Goal: Task Accomplishment & Management: Manage account settings

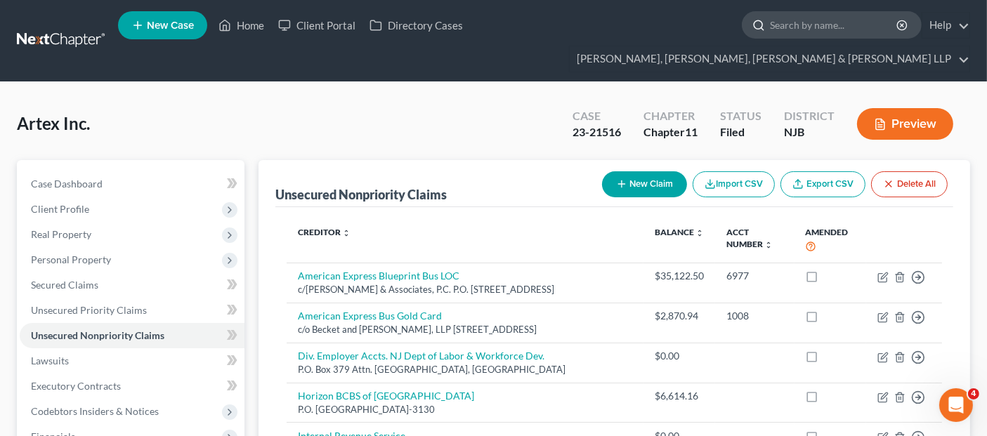
click at [770, 26] on input "search" at bounding box center [834, 25] width 129 height 26
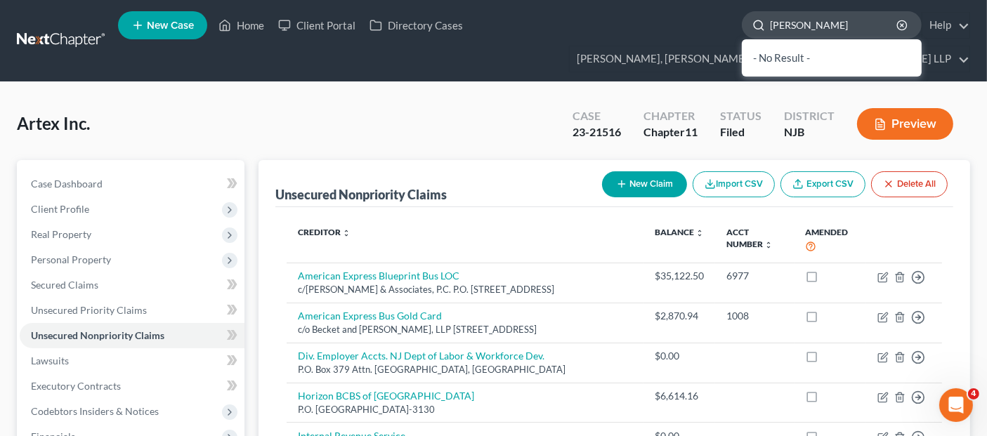
type input "yara test"
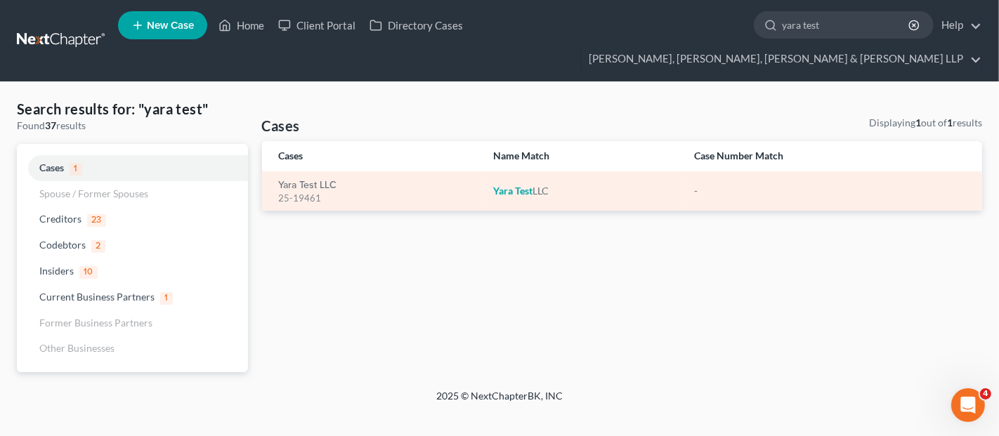
click at [309, 192] on div "25-19461" at bounding box center [375, 198] width 193 height 13
click at [313, 181] on link "Yara Test LLC" at bounding box center [308, 186] width 58 height 10
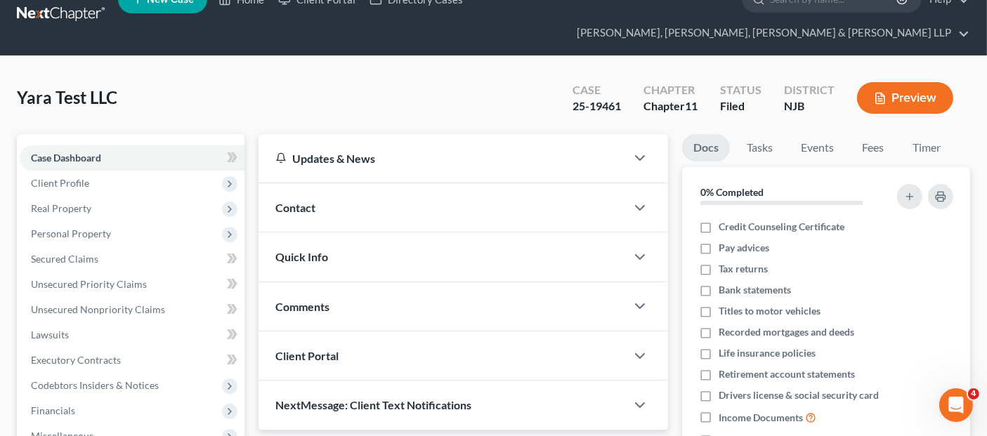
scroll to position [467, 0]
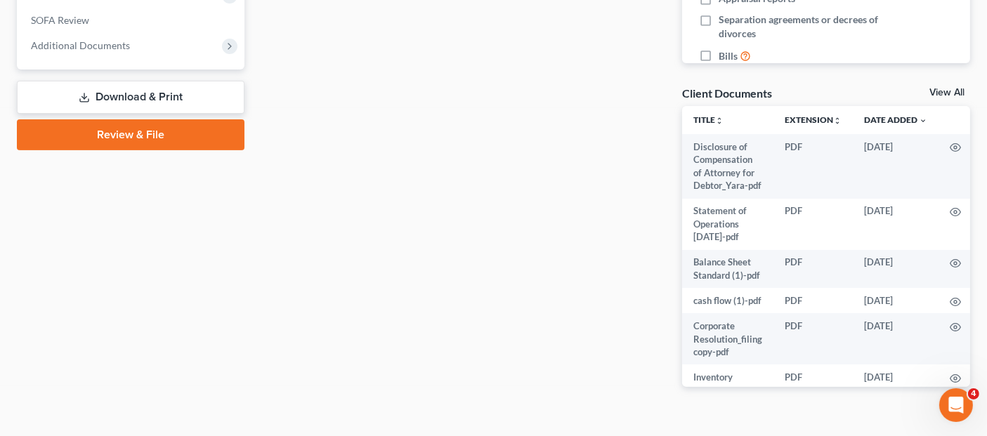
click at [162, 81] on link "Download & Print" at bounding box center [131, 97] width 228 height 33
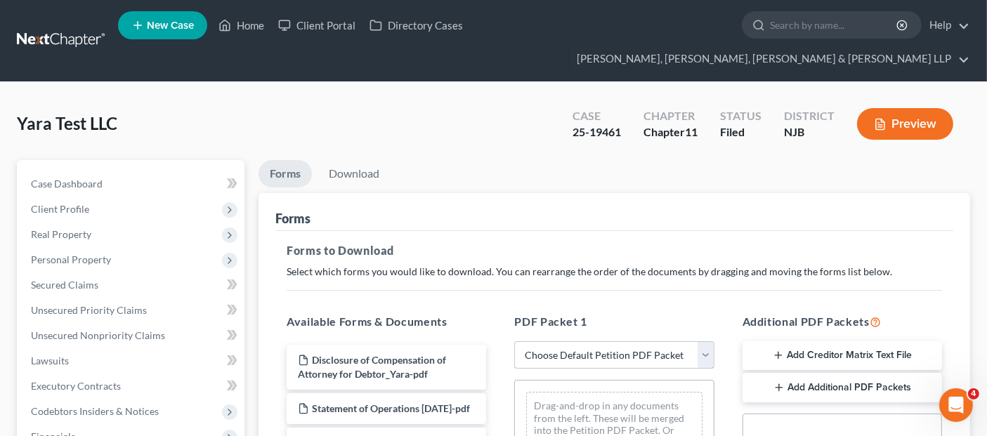
click at [606, 341] on select "Choose Default Petition PDF Packet Complete Bankruptcy Petition (all forms and …" at bounding box center [614, 355] width 200 height 28
click at [514, 341] on select "Choose Default Petition PDF Packet Complete Bankruptcy Petition (all forms and …" at bounding box center [614, 355] width 200 height 28
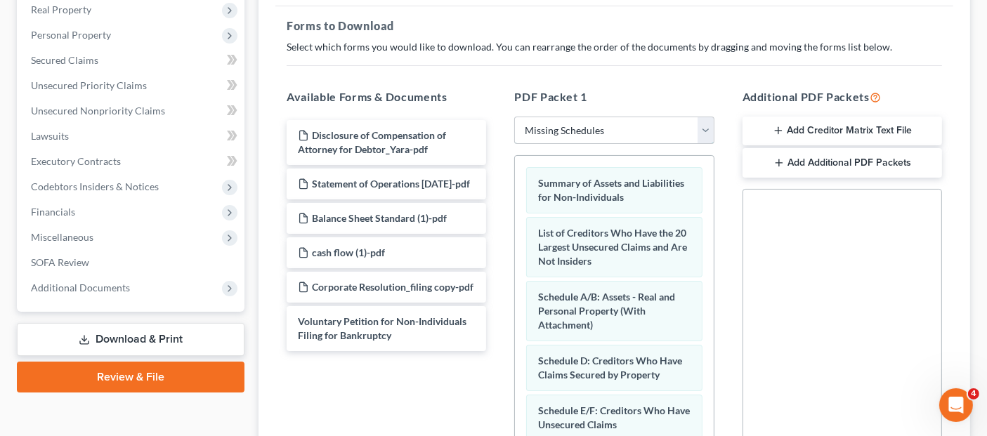
scroll to position [234, 0]
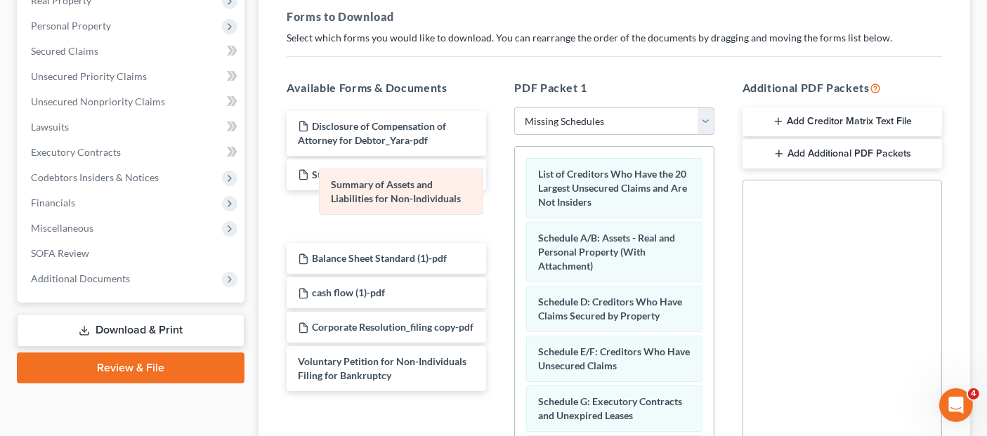
drag, startPoint x: 585, startPoint y: 152, endPoint x: 371, endPoint y: 191, distance: 217.2
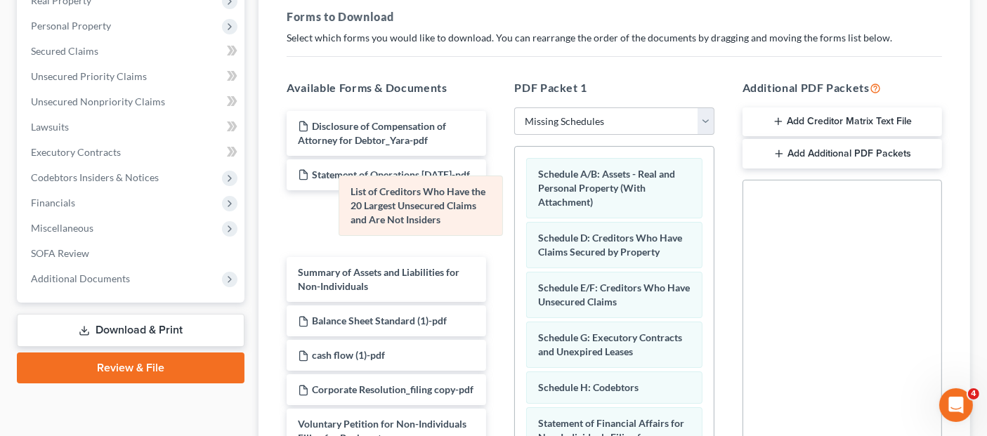
drag, startPoint x: 605, startPoint y: 148, endPoint x: 417, endPoint y: 193, distance: 192.9
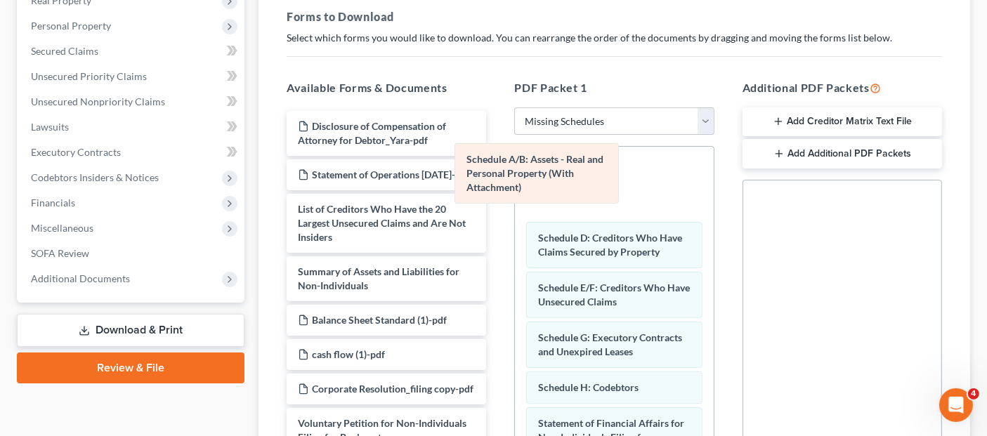
drag, startPoint x: 576, startPoint y: 152, endPoint x: 406, endPoint y: 183, distance: 172.8
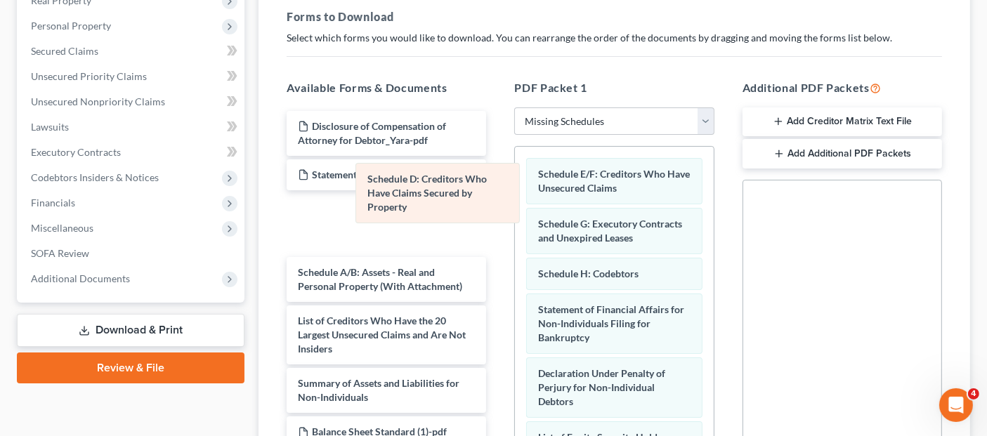
drag, startPoint x: 566, startPoint y: 159, endPoint x: 393, endPoint y: 192, distance: 176.6
click at [515, 191] on div "Schedule D: Creditors Who Have Claims Secured by Property Schedule D: Creditors…" at bounding box center [614, 407] width 198 height 521
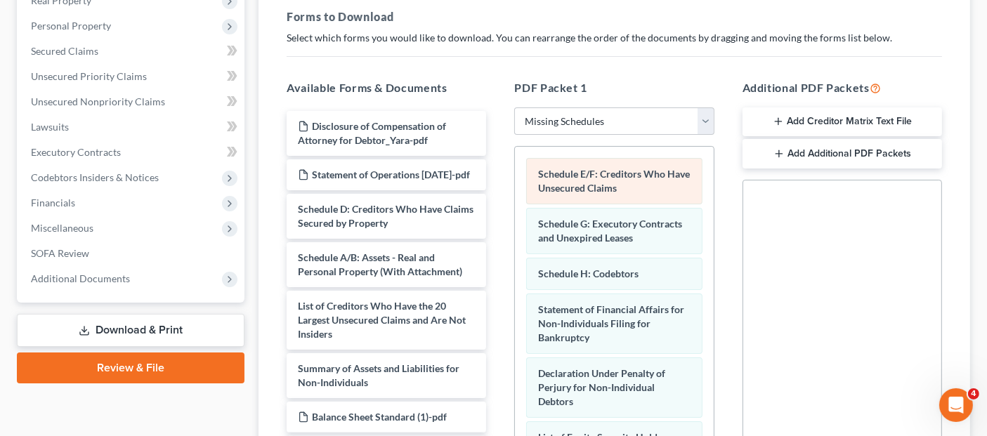
click at [515, 181] on div "Schedule E/F: Creditors Who Have Unsecured Claims Schedule G: Executory Contrac…" at bounding box center [614, 407] width 198 height 521
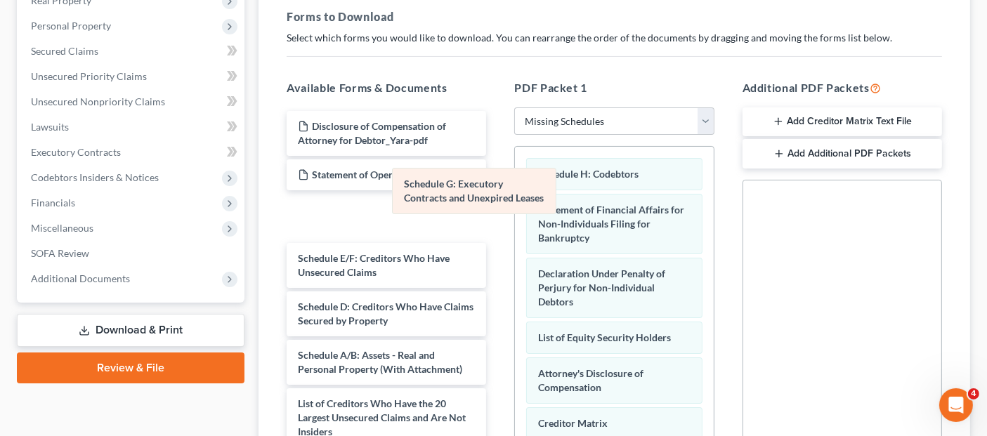
drag, startPoint x: 575, startPoint y: 152, endPoint x: 393, endPoint y: 200, distance: 188.0
click at [515, 197] on div "Schedule G: Executory Contracts and Unexpired Leases Schedule G: Executory Cont…" at bounding box center [614, 357] width 198 height 421
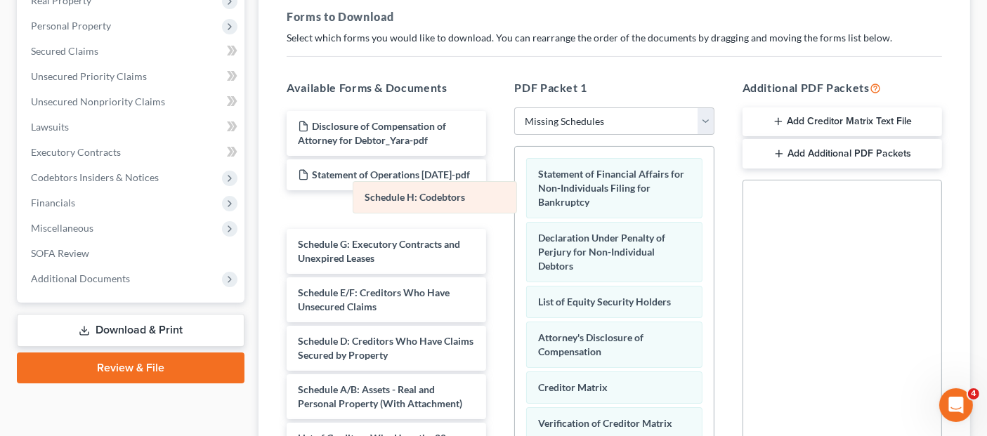
drag, startPoint x: 552, startPoint y: 147, endPoint x: 377, endPoint y: 197, distance: 182.8
click at [515, 198] on div "Schedule H: Codebtors Schedule H: Codebtors Statement of Financial Affairs for …" at bounding box center [614, 339] width 198 height 385
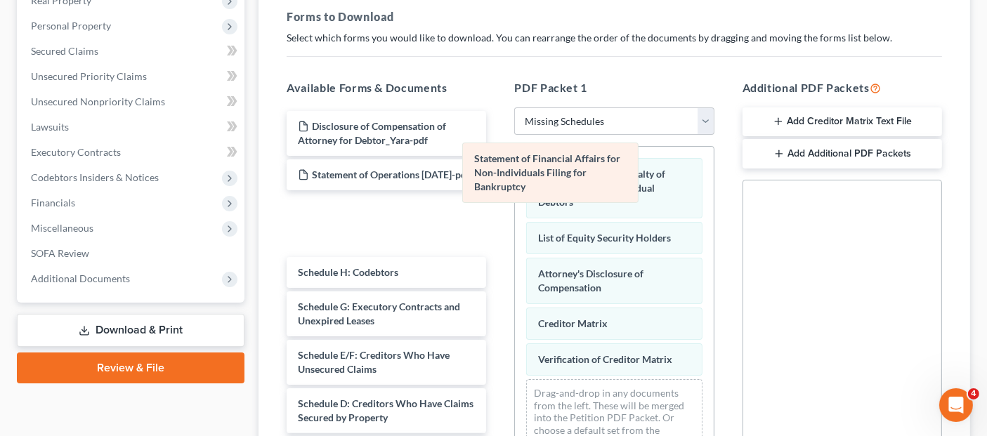
drag, startPoint x: 555, startPoint y: 167, endPoint x: 341, endPoint y: 194, distance: 215.2
click at [515, 194] on div "Statement of Financial Affairs for Non-Individuals Filing for Bankruptcy Statem…" at bounding box center [614, 307] width 198 height 321
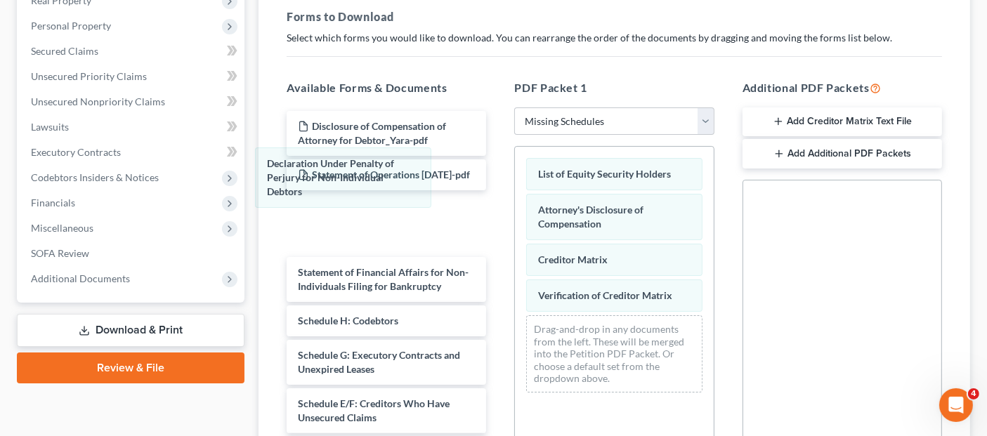
drag, startPoint x: 567, startPoint y: 163, endPoint x: 262, endPoint y: 185, distance: 305.7
click at [515, 185] on div "Declaration Under Penalty of Perjury for Non-Individual Debtors Declaration Und…" at bounding box center [614, 275] width 198 height 257
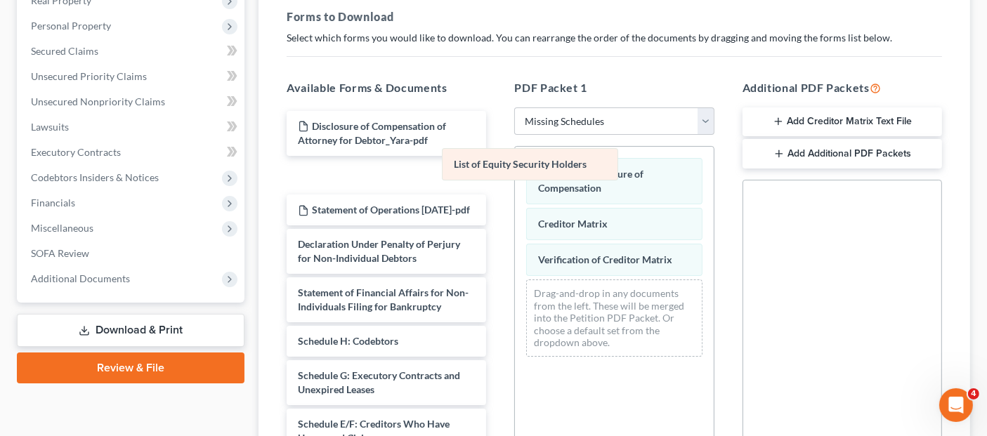
drag, startPoint x: 549, startPoint y: 144, endPoint x: 389, endPoint y: 184, distance: 164.4
click at [515, 184] on div "List of Equity Security Holders List of Equity Security Holders Attorney's Disc…" at bounding box center [614, 257] width 198 height 221
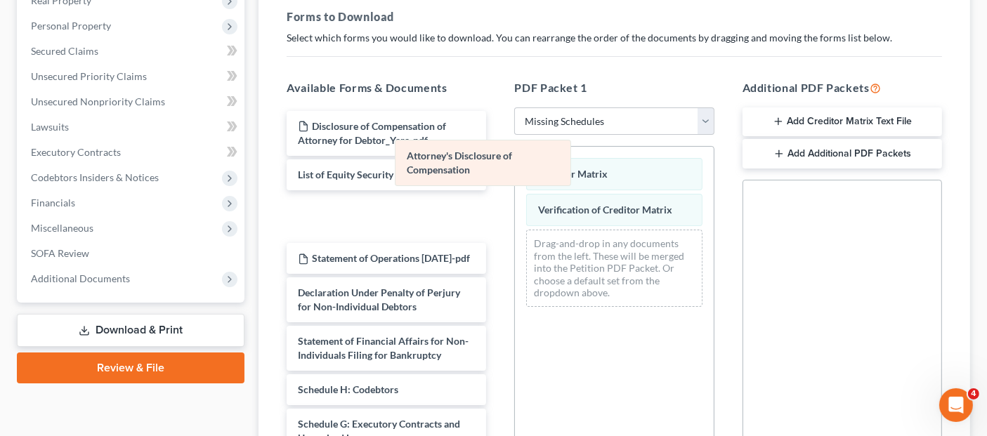
drag, startPoint x: 563, startPoint y: 157, endPoint x: 390, endPoint y: 171, distance: 173.4
click at [515, 171] on div "Attorney's Disclosure of Compensation Attorney's Disclosure of Compensation Cre…" at bounding box center [614, 232] width 198 height 171
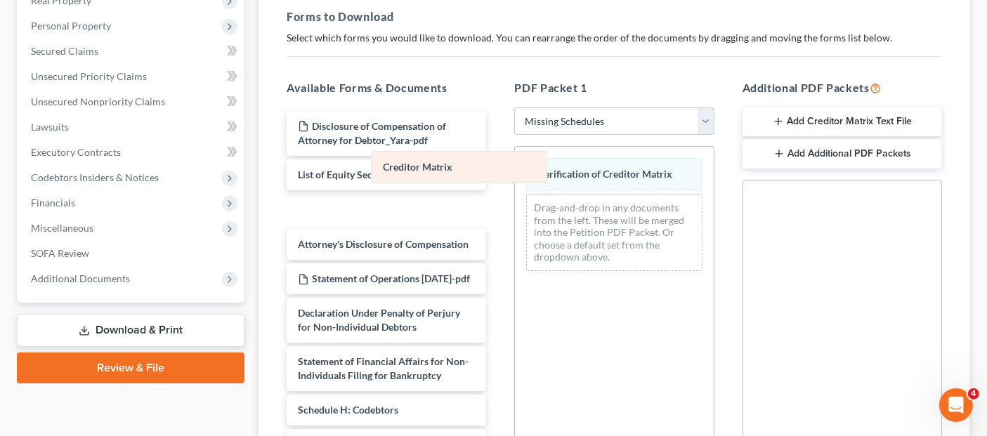
drag, startPoint x: 548, startPoint y: 153, endPoint x: 393, endPoint y: 171, distance: 156.3
click at [515, 171] on div "Creditor Matrix Creditor Matrix Verification of Creditor Matrix Drag-and-drop i…" at bounding box center [614, 215] width 198 height 136
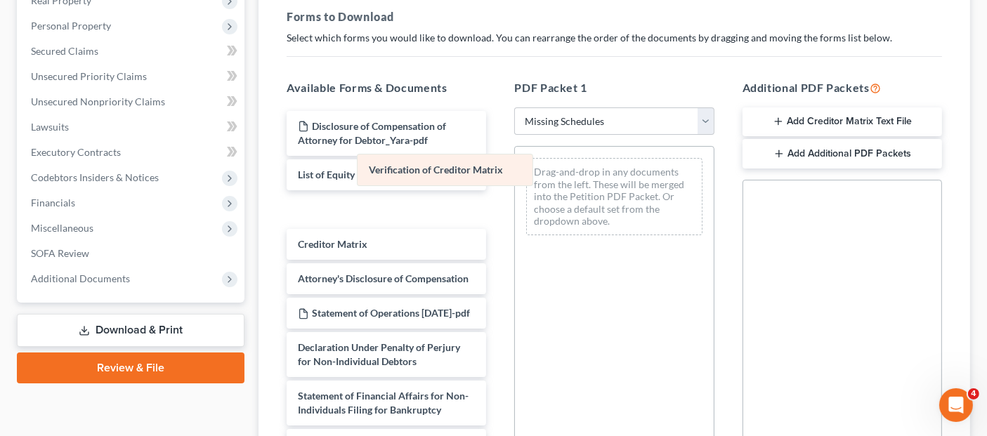
drag, startPoint x: 566, startPoint y: 152, endPoint x: 379, endPoint y: 183, distance: 189.3
click at [515, 183] on div "Verification of Creditor Matrix Verification of Creditor Matrix Drag-and-drop i…" at bounding box center [614, 197] width 198 height 100
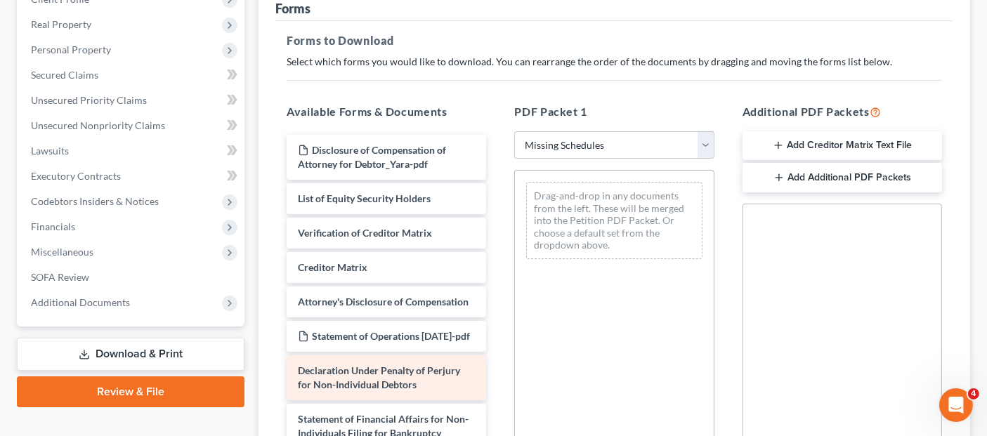
scroll to position [195, 0]
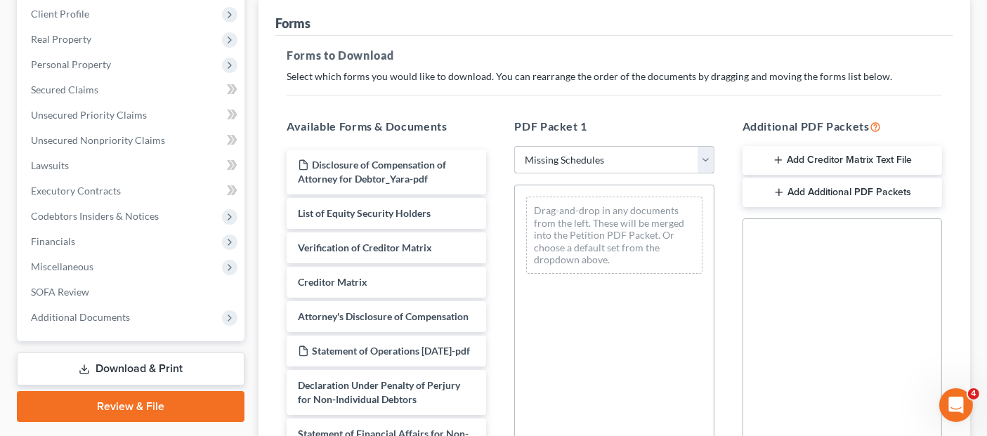
click at [616, 146] on select "Choose Default Petition PDF Packet Complete Bankruptcy Petition (all forms and …" at bounding box center [614, 160] width 200 height 28
click at [514, 146] on select "Choose Default Petition PDF Packet Complete Bankruptcy Petition (all forms and …" at bounding box center [614, 160] width 200 height 28
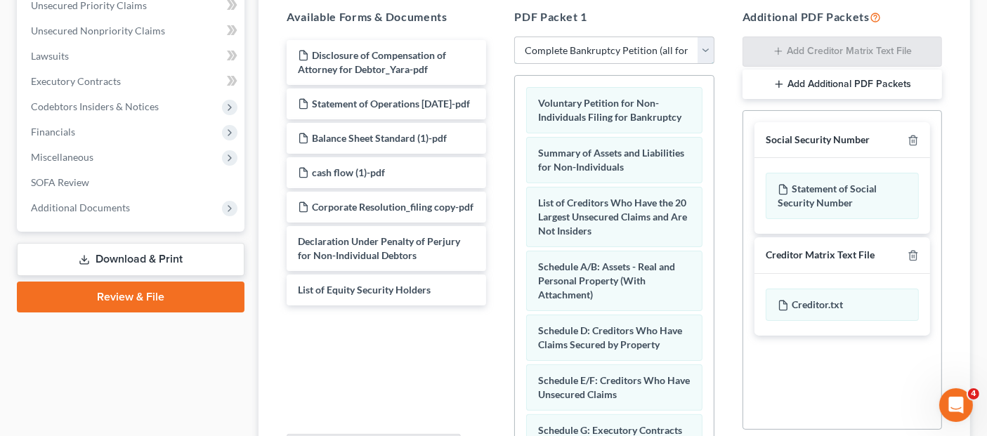
scroll to position [273, 0]
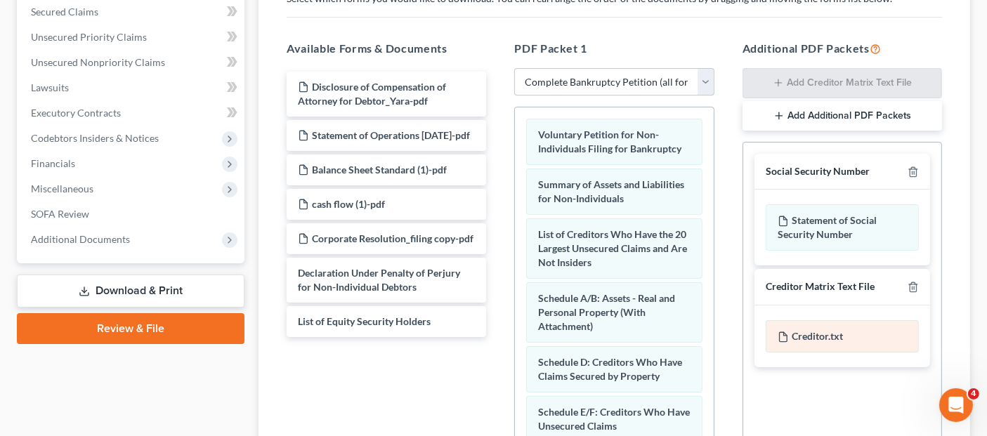
click at [791, 320] on div "Creditor.txt" at bounding box center [842, 336] width 153 height 32
drag, startPoint x: 794, startPoint y: 309, endPoint x: 821, endPoint y: 308, distance: 26.7
click at [821, 320] on div "Creditor.txt" at bounding box center [842, 336] width 153 height 32
click at [826, 320] on div "Creditor.txt" at bounding box center [842, 336] width 153 height 32
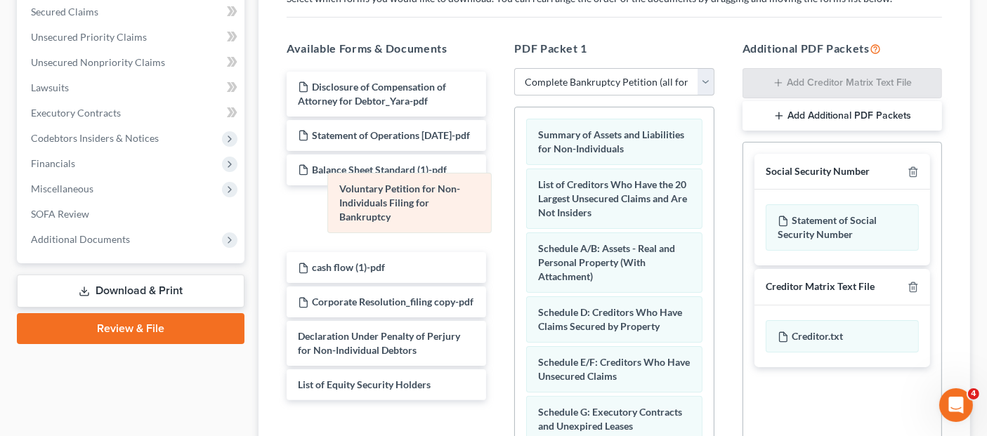
drag, startPoint x: 651, startPoint y: 121, endPoint x: 448, endPoint y: 204, distance: 220.2
click at [515, 205] on div "Voluntary Petition for Non-Individuals Filing for Bankruptcy Voluntary Petition…" at bounding box center [614, 431] width 198 height 648
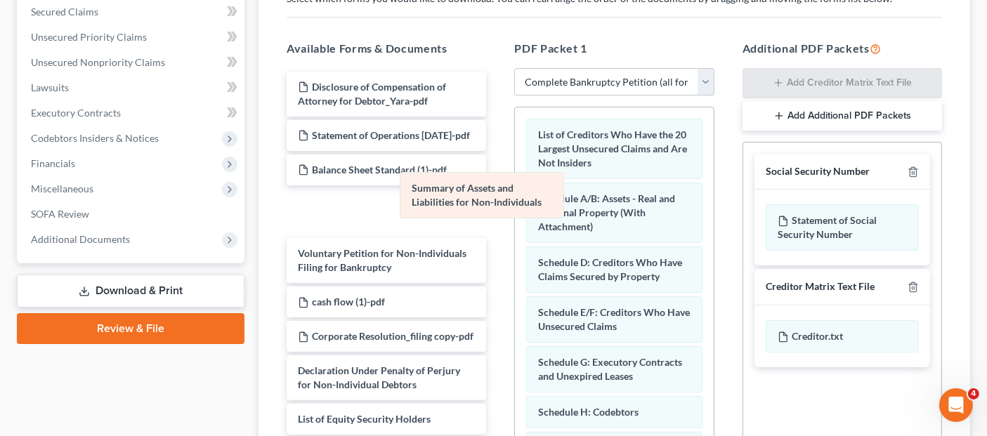
drag, startPoint x: 573, startPoint y: 131, endPoint x: 443, endPoint y: 214, distance: 153.2
click at [515, 214] on div "Summary of Assets and Liabilities for Non-Individuals Summary of Assets and Lia…" at bounding box center [614, 406] width 198 height 599
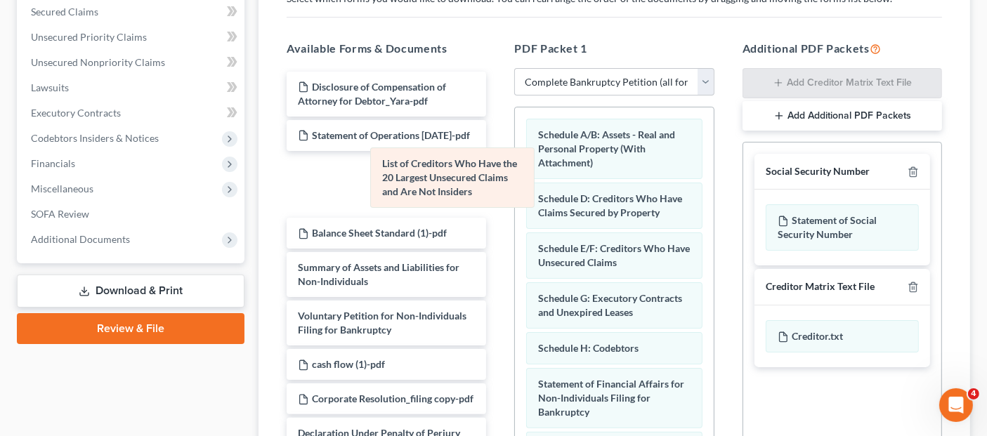
drag, startPoint x: 582, startPoint y: 129, endPoint x: 433, endPoint y: 182, distance: 157.6
click at [515, 185] on div "List of Creditors Who Have the 20 Largest Unsecured Claims and Are Not Insiders…" at bounding box center [614, 374] width 198 height 535
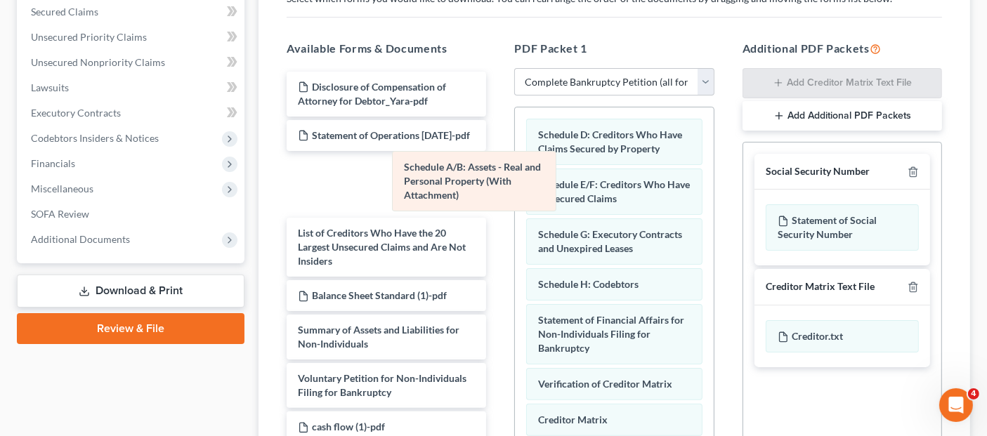
drag, startPoint x: 558, startPoint y: 122, endPoint x: 396, endPoint y: 195, distance: 178.3
click at [515, 193] on div "Schedule A/B: Assets - Real and Personal Property (With Attachment) Schedule A/…" at bounding box center [614, 342] width 198 height 471
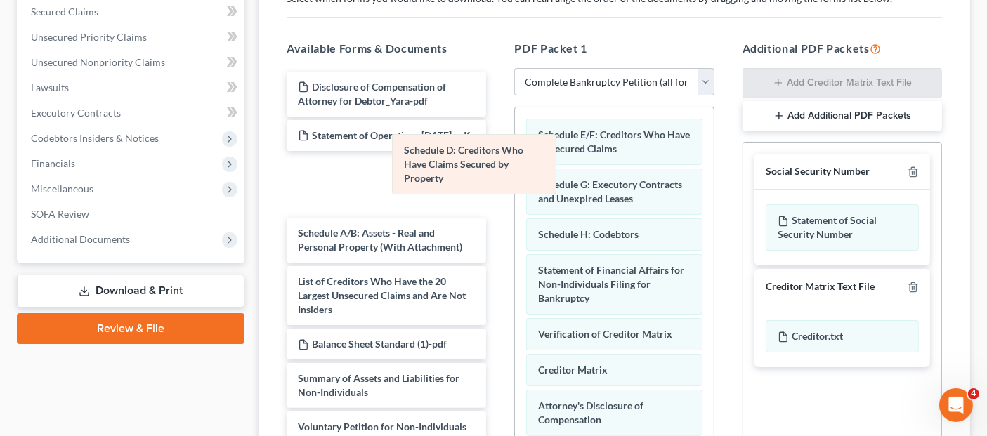
drag, startPoint x: 568, startPoint y: 117, endPoint x: 412, endPoint y: 167, distance: 163.3
click at [515, 167] on div "Schedule D: Creditors Who Have Claims Secured by Property Schedule D: Creditors…" at bounding box center [614, 317] width 198 height 421
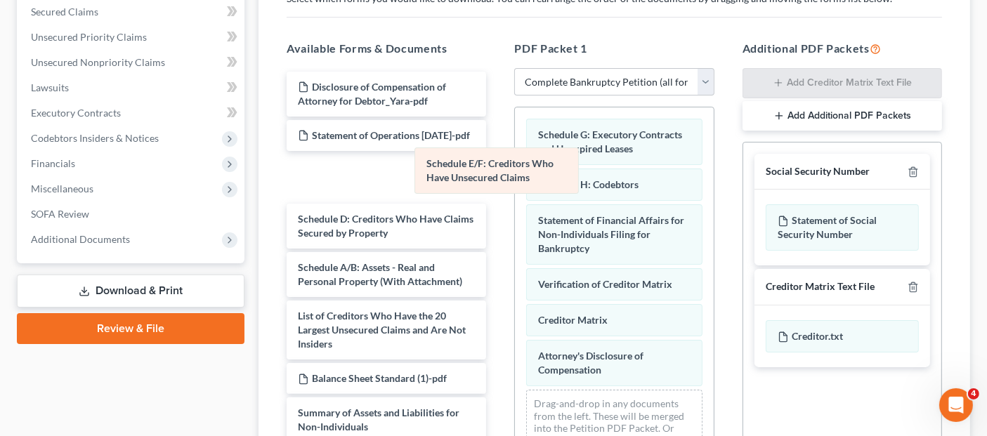
drag, startPoint x: 580, startPoint y: 113, endPoint x: 415, endPoint y: 214, distance: 193.3
click at [515, 214] on div "Schedule E/F: Creditors Who Have Unsecured Claims Schedule E/F: Creditors Who H…" at bounding box center [614, 292] width 198 height 371
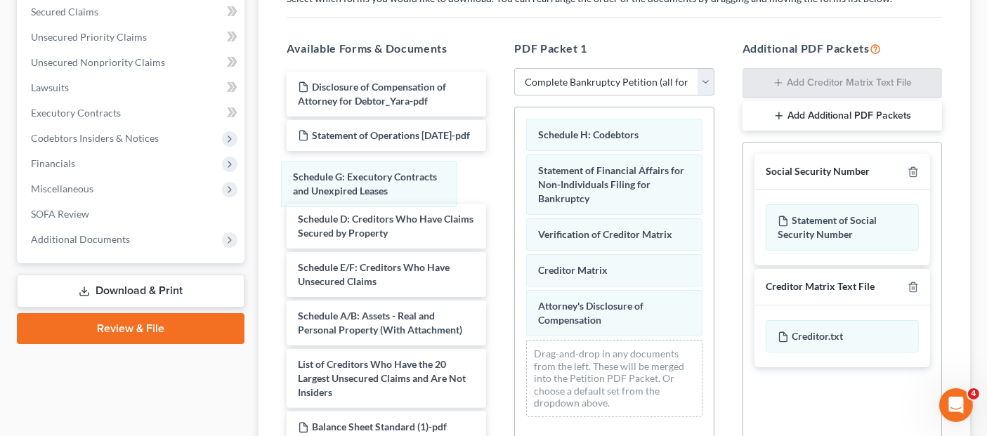
click at [515, 175] on div "Schedule G: Executory Contracts and Unexpired Leases Schedule G: Executory Cont…" at bounding box center [614, 267] width 198 height 321
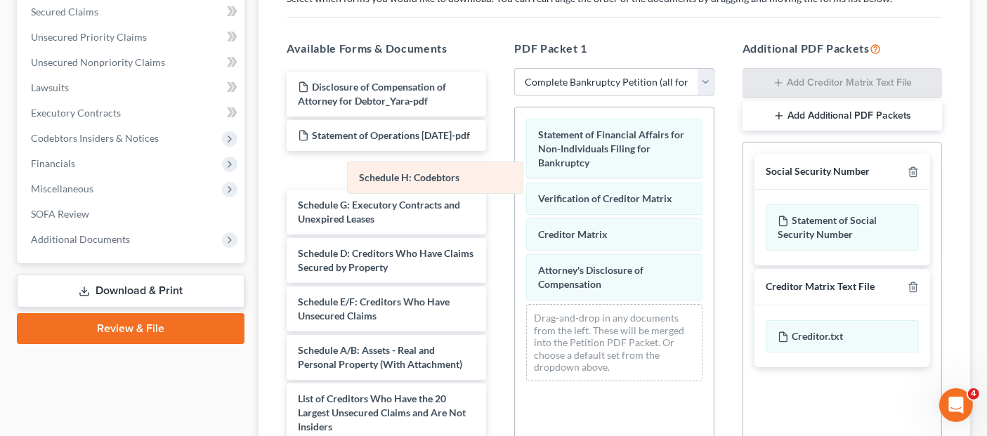
drag, startPoint x: 557, startPoint y: 111, endPoint x: 378, endPoint y: 182, distance: 192.7
click at [515, 182] on div "Schedule H: Codebtors Schedule H: Codebtors Statement of Financial Affairs for …" at bounding box center [614, 249] width 198 height 285
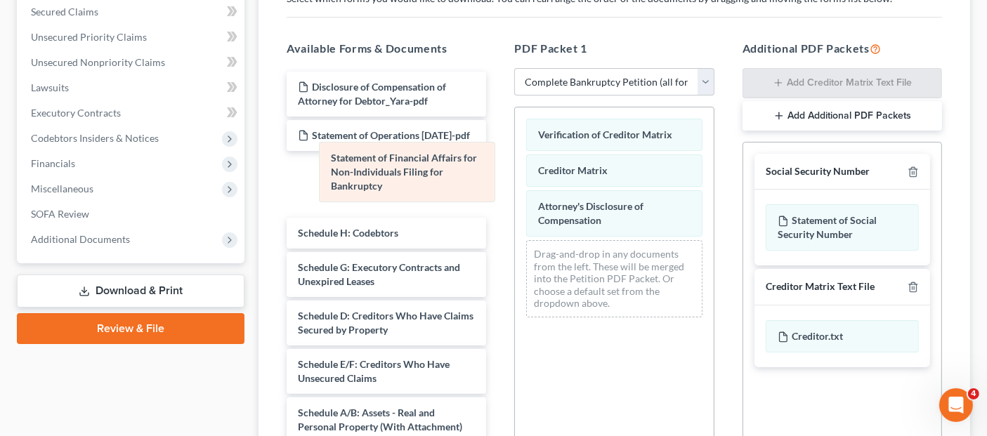
drag, startPoint x: 573, startPoint y: 122, endPoint x: 343, endPoint y: 179, distance: 237.5
click at [515, 181] on div "Statement of Financial Affairs for Non-Individuals Filing for Bankruptcy Statem…" at bounding box center [614, 217] width 198 height 221
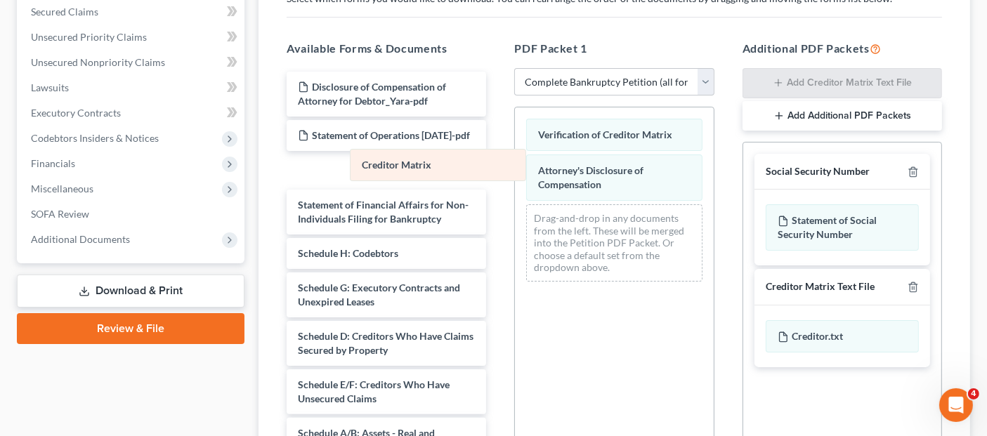
drag, startPoint x: 563, startPoint y: 133, endPoint x: 363, endPoint y: 155, distance: 200.7
click at [515, 155] on div "Creditor Matrix Verification of Creditor Matrix Creditor Matrix Attorney's Disc…" at bounding box center [614, 199] width 198 height 185
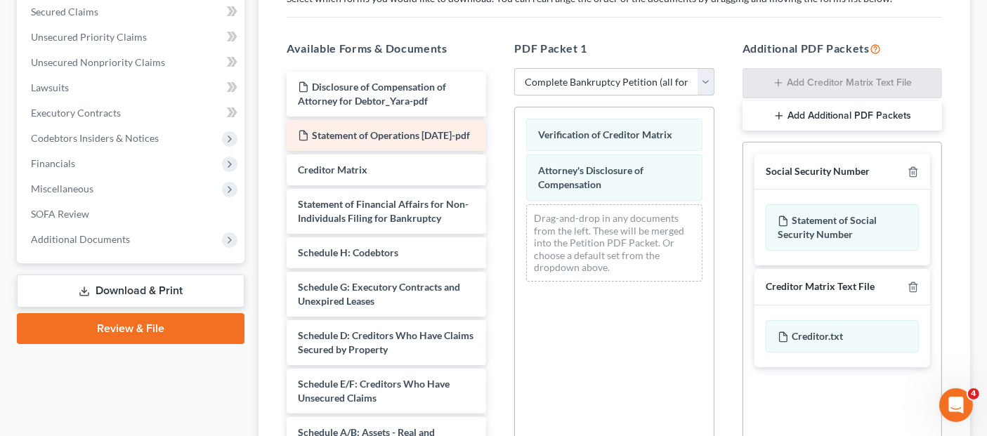
click at [515, 154] on div "Verification of Creditor Matrix Attorney's Disclosure of Compensation Drag-and-…" at bounding box center [614, 199] width 198 height 185
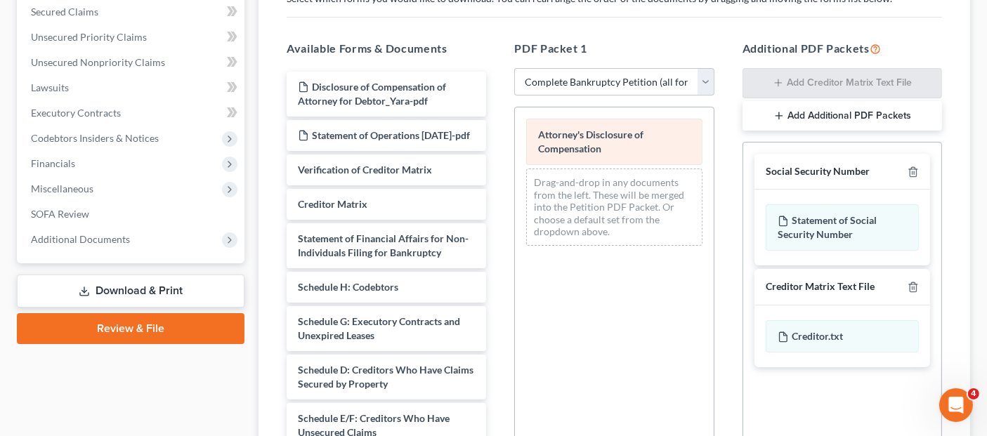
click at [528, 119] on div "Attorney's Disclosure of Compensation" at bounding box center [614, 142] width 176 height 46
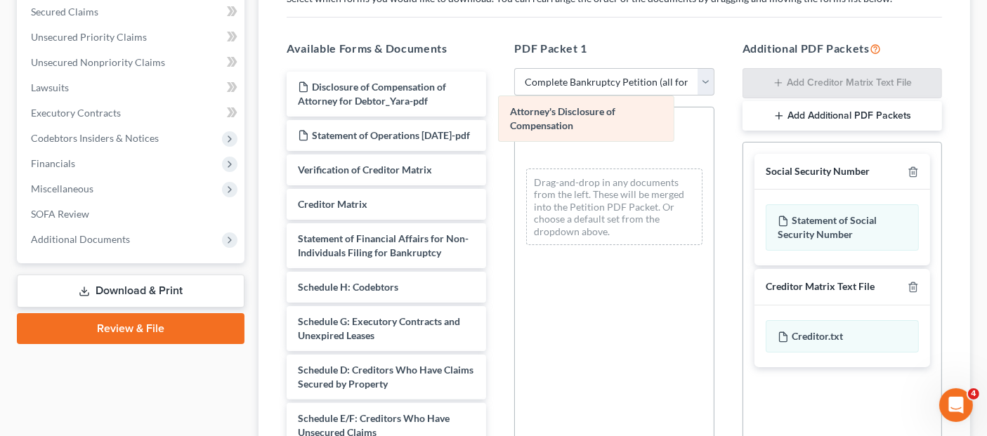
drag, startPoint x: 586, startPoint y: 115, endPoint x: 334, endPoint y: 157, distance: 255.7
click at [515, 157] on div "Attorney's Disclosure of Compensation Attorney's Disclosure of Compensation Att…" at bounding box center [614, 181] width 198 height 149
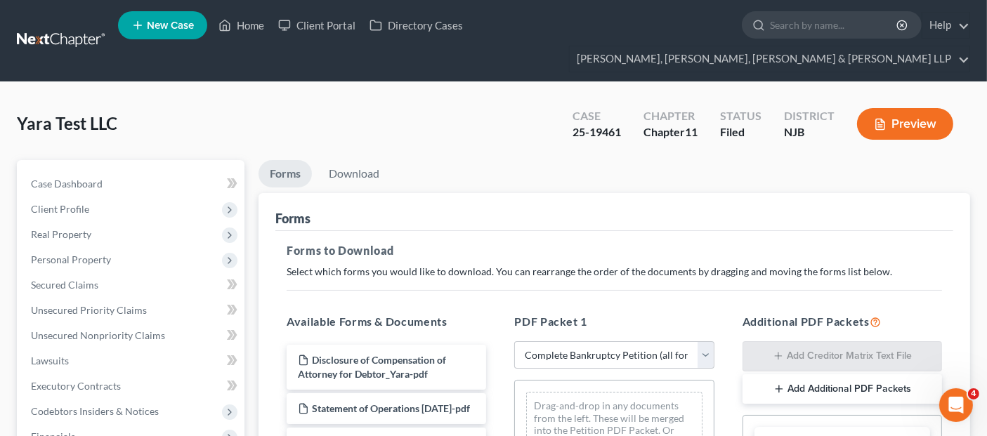
scroll to position [78, 0]
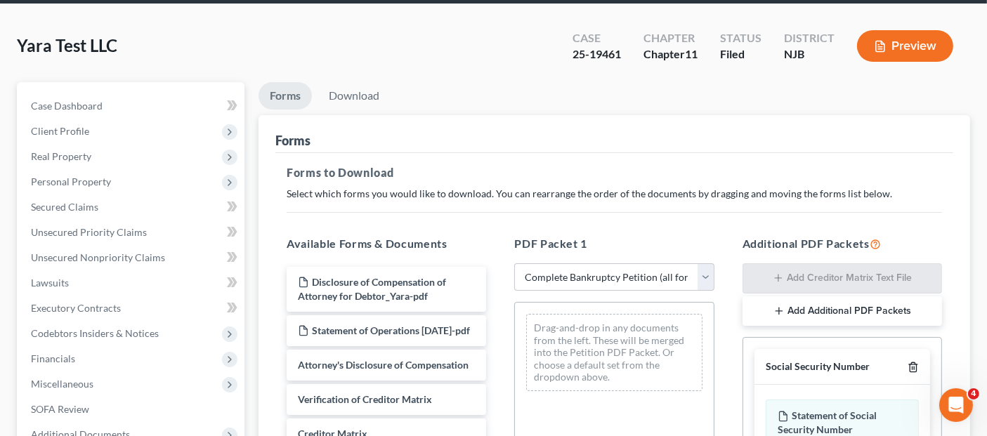
click at [913, 362] on icon "button" at bounding box center [913, 367] width 11 height 11
click at [359, 82] on link "Download" at bounding box center [354, 95] width 73 height 27
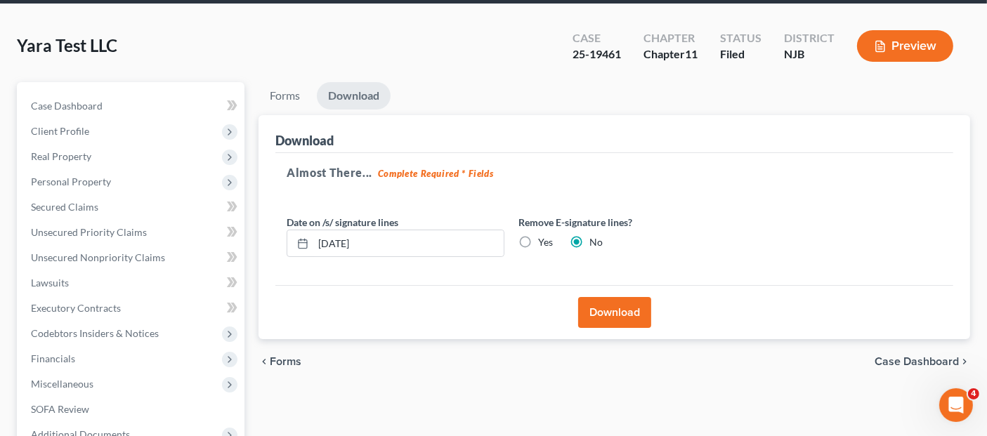
click at [613, 297] on button "Download" at bounding box center [614, 312] width 73 height 31
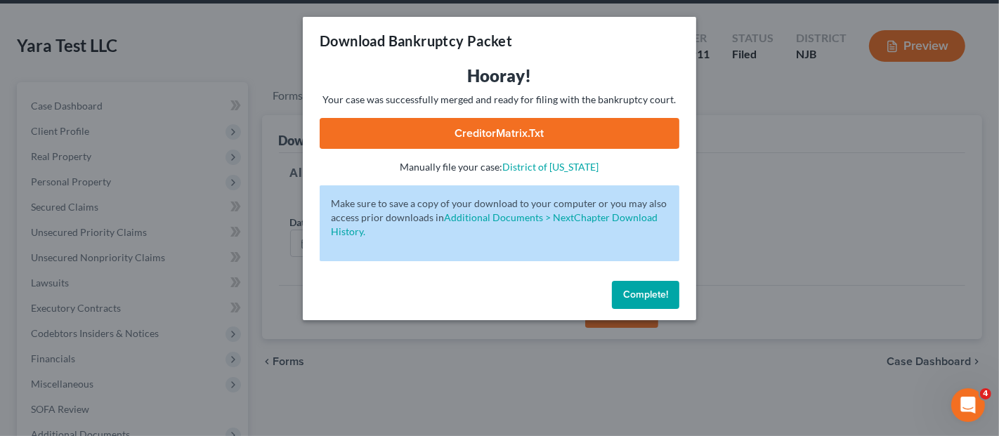
click at [588, 135] on link "CreditorMatrix.txt" at bounding box center [500, 133] width 360 height 31
click at [821, 151] on div "Download Bankruptcy Packet Hooray! Your case was successfully merged and ready …" at bounding box center [499, 218] width 999 height 436
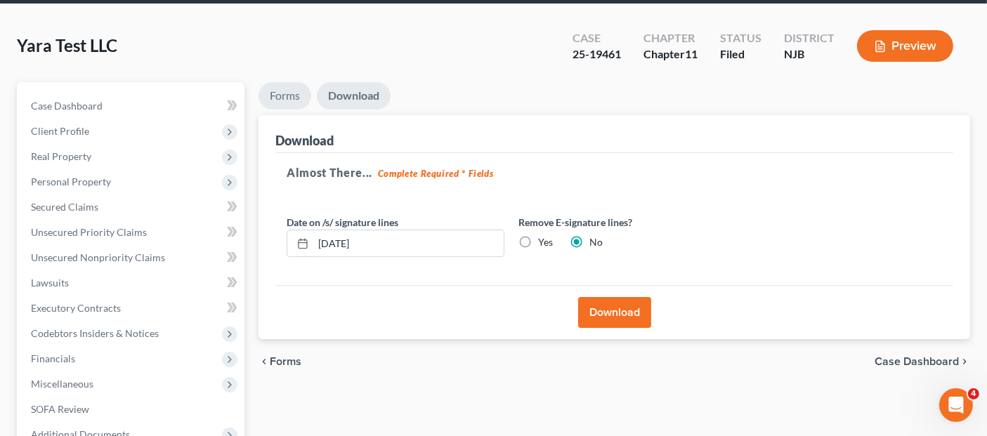
click at [292, 82] on link "Forms" at bounding box center [285, 95] width 53 height 27
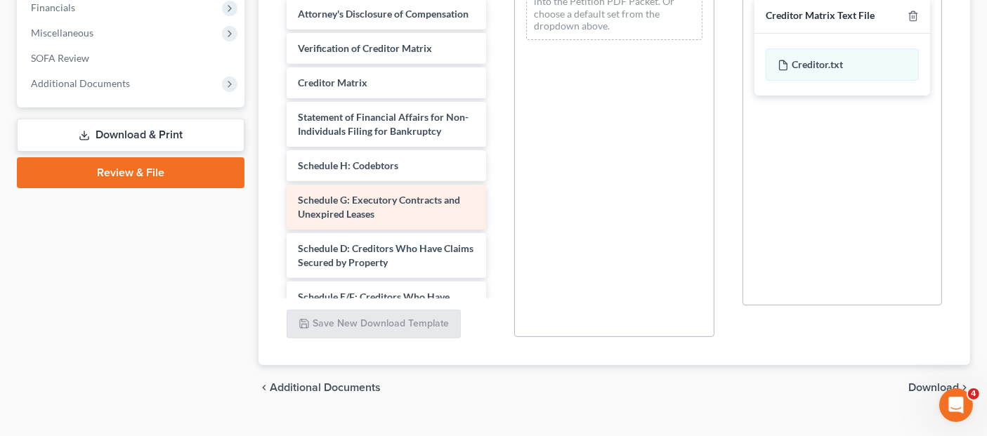
scroll to position [351, 0]
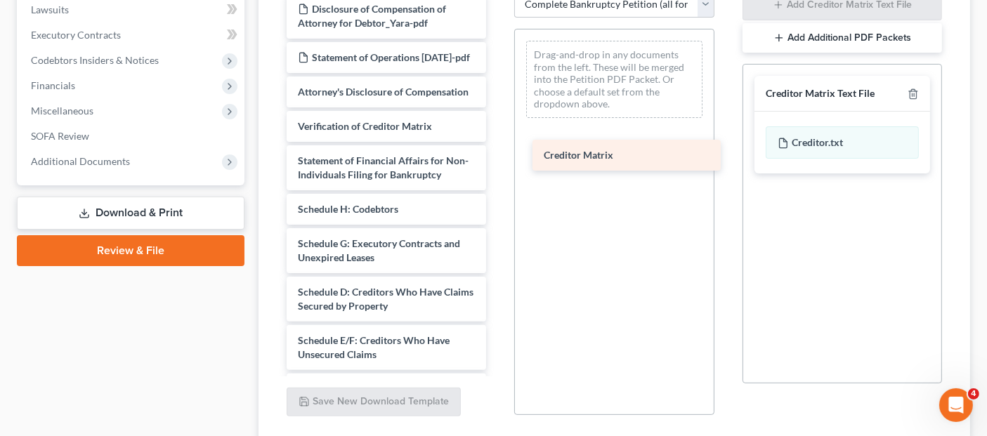
drag, startPoint x: 368, startPoint y: 165, endPoint x: 614, endPoint y: 159, distance: 246.0
click at [497, 159] on div "Creditor Matrix Disclosure of Compensation of Attorney for Debtor_Yara-pdf Stat…" at bounding box center [386, 379] width 222 height 771
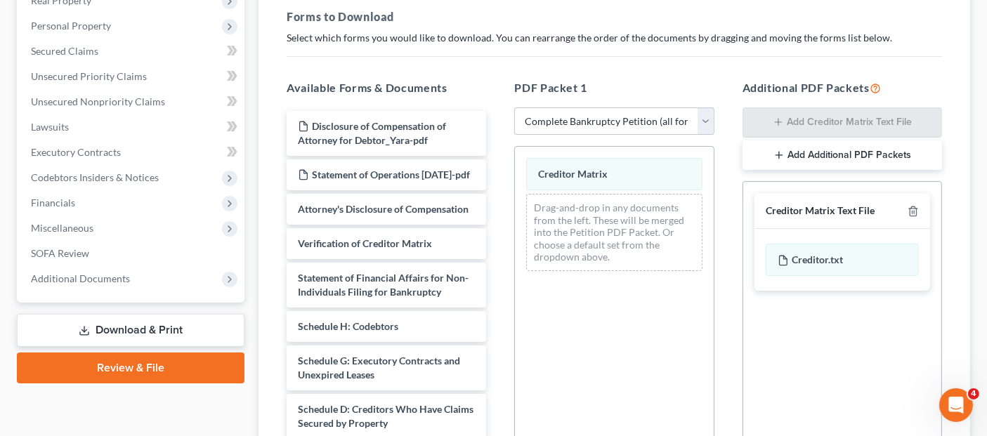
scroll to position [117, 0]
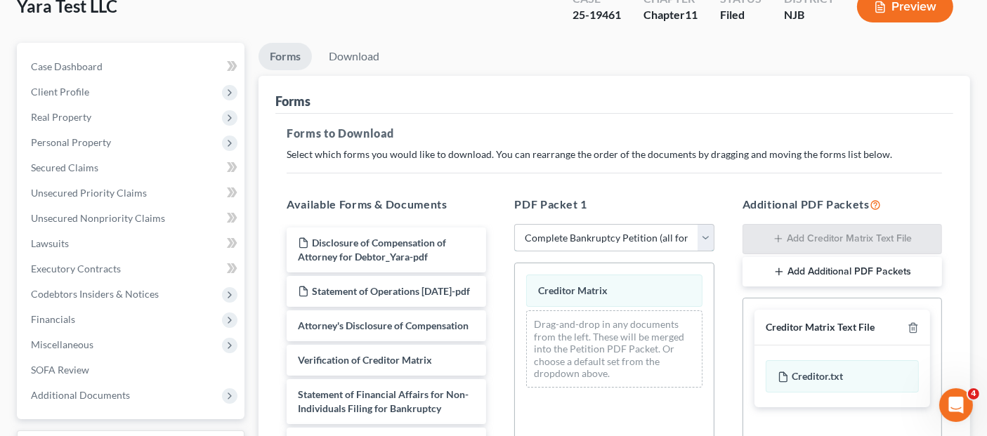
click at [556, 224] on select "Choose Default Petition PDF Packet Complete Bankruptcy Petition (all forms and …" at bounding box center [614, 238] width 200 height 28
select select "2"
click at [514, 224] on select "Choose Default Petition PDF Packet Complete Bankruptcy Petition (all forms and …" at bounding box center [614, 238] width 200 height 28
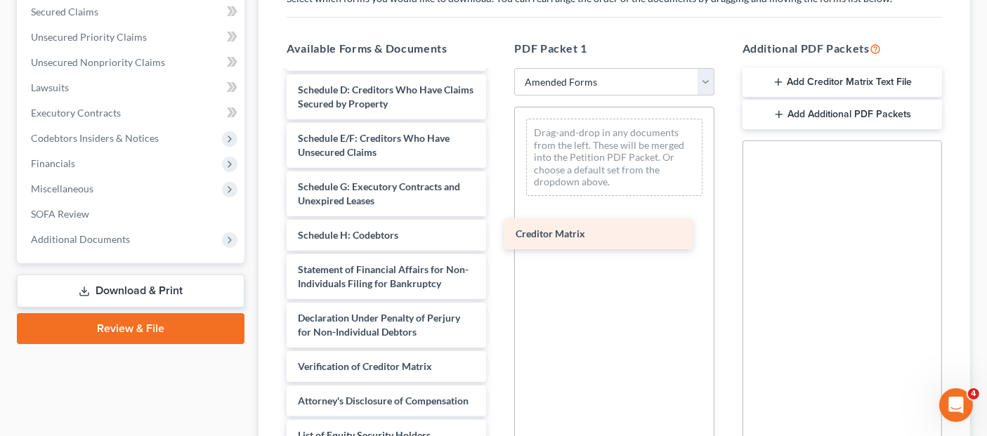
scroll to position [218, 0]
drag, startPoint x: 388, startPoint y: 296, endPoint x: 610, endPoint y: 240, distance: 229.2
click at [497, 240] on div "Creditor Matrix Voluntary Petition for Non-Individuals Filing for Bankruptcy Su…" at bounding box center [386, 159] width 222 height 585
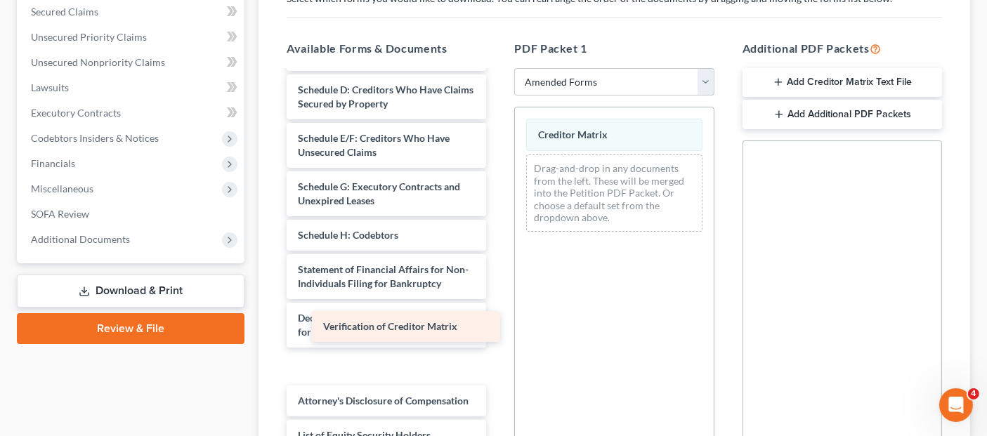
scroll to position [184, 0]
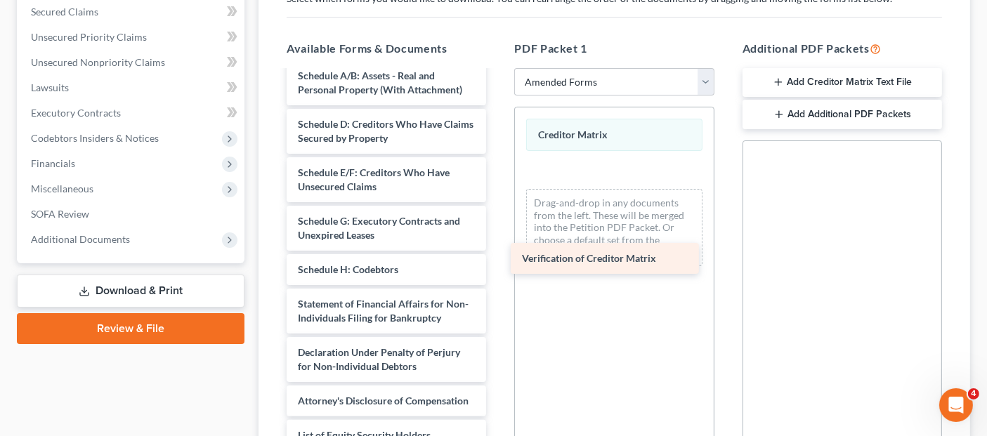
drag, startPoint x: 329, startPoint y: 320, endPoint x: 553, endPoint y: 254, distance: 233.8
click at [497, 254] on div "Verification of Creditor Matrix Voluntary Petition for Non-Individuals Filing f…" at bounding box center [386, 176] width 222 height 550
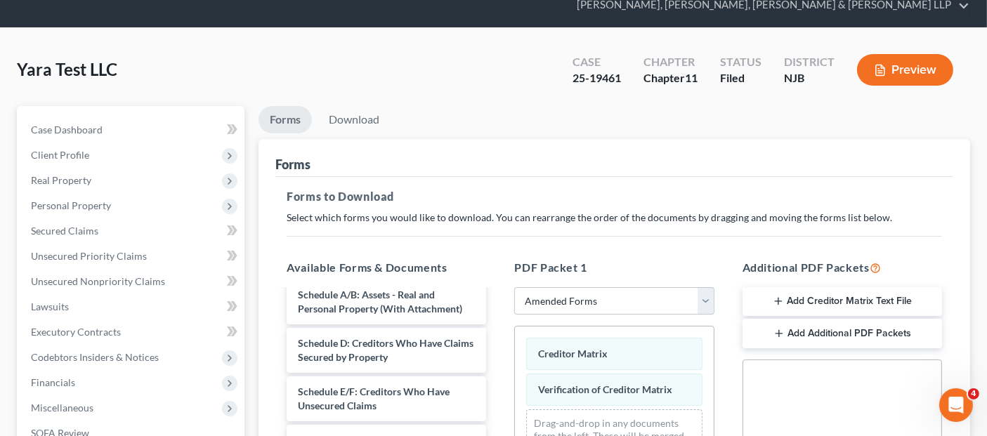
scroll to position [39, 0]
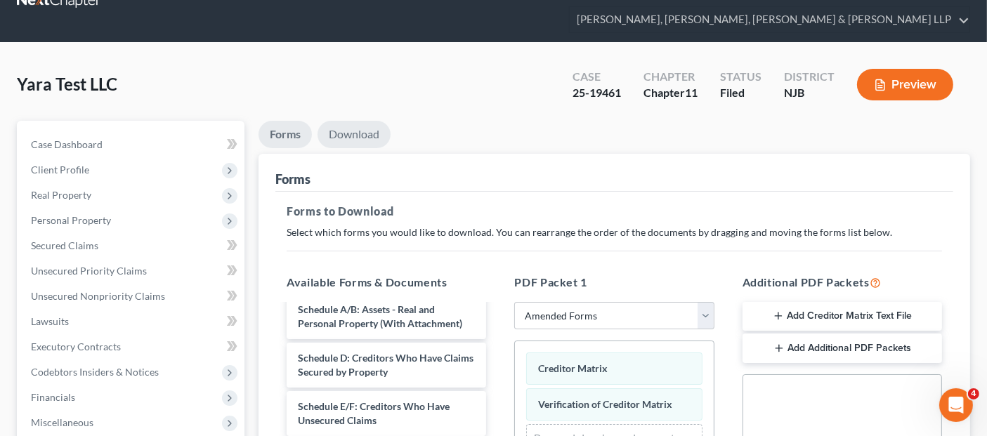
click at [361, 121] on link "Download" at bounding box center [354, 134] width 73 height 27
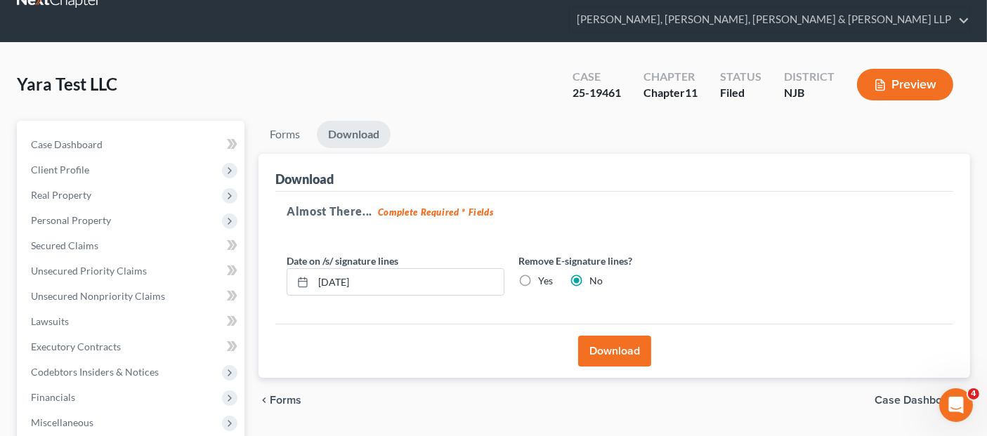
click at [622, 336] on button "Download" at bounding box center [614, 351] width 73 height 31
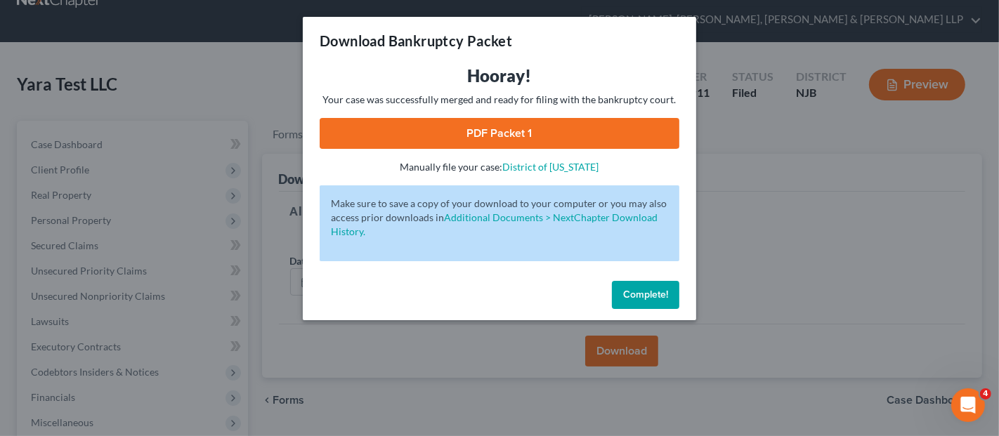
click at [506, 136] on link "PDF Packet 1" at bounding box center [500, 133] width 360 height 31
click at [746, 175] on div "Download Bankruptcy Packet Hooray! Your case was successfully merged and ready …" at bounding box center [499, 218] width 999 height 436
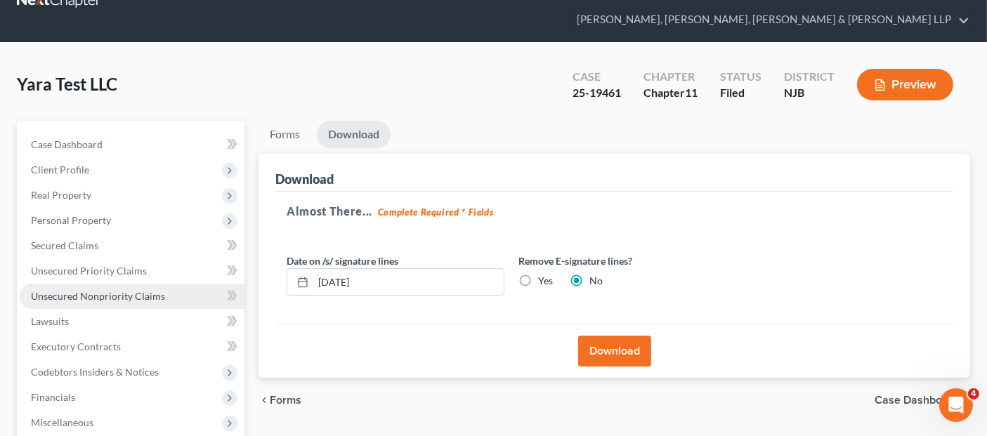
click at [172, 284] on link "Unsecured Nonpriority Claims" at bounding box center [132, 296] width 225 height 25
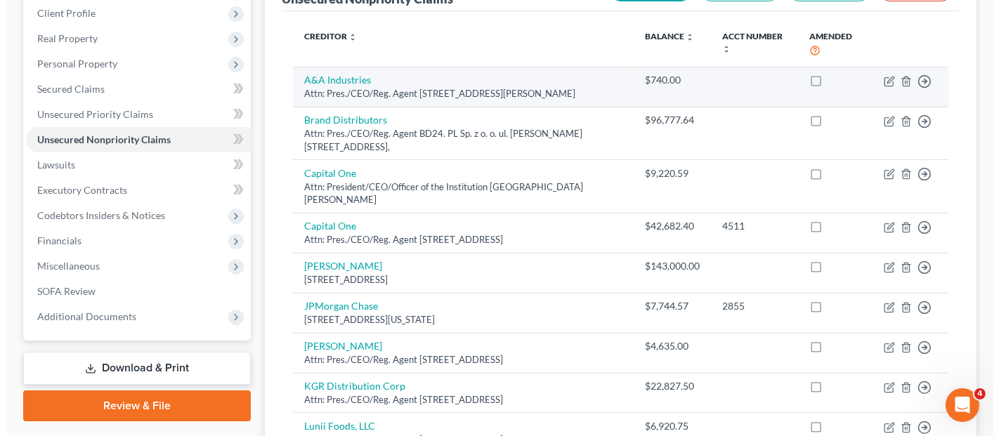
scroll to position [234, 0]
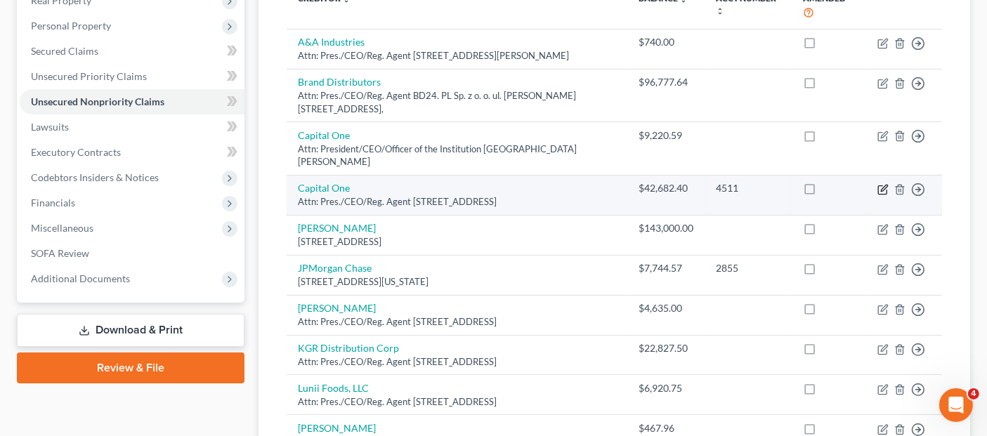
click at [879, 185] on icon "button" at bounding box center [882, 189] width 8 height 8
select select "48"
select select "2"
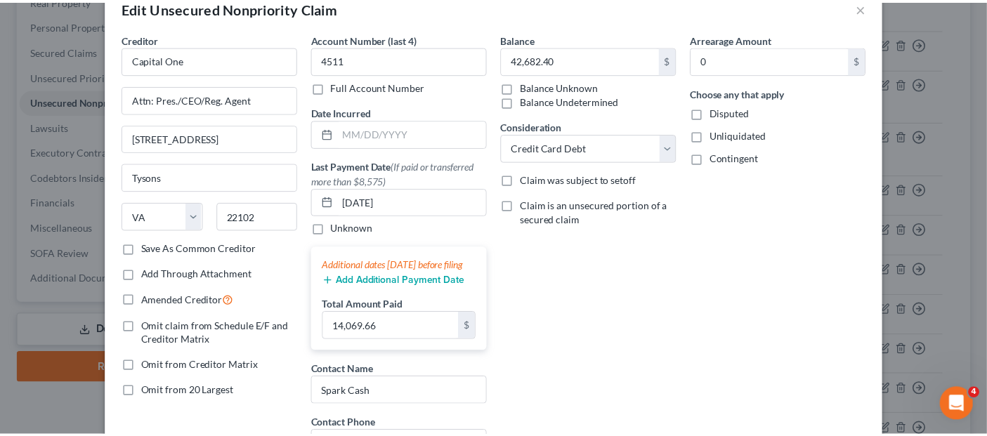
scroll to position [0, 0]
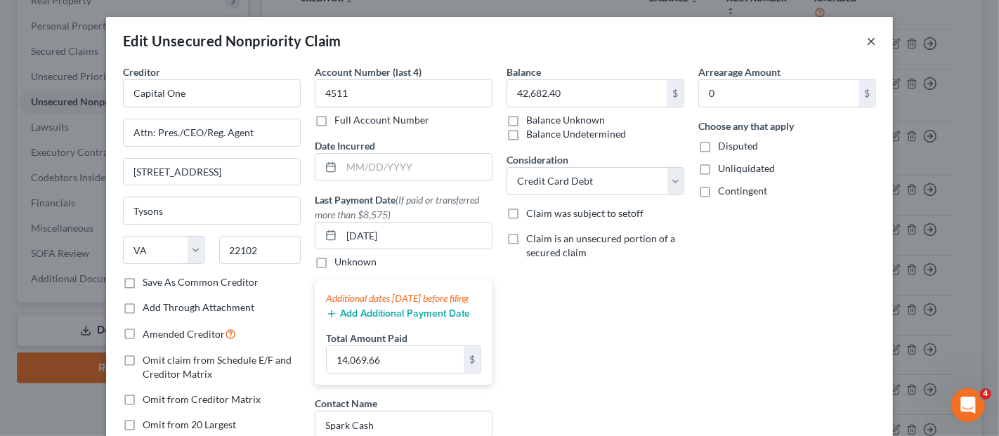
click at [867, 45] on button "×" at bounding box center [871, 40] width 10 height 17
